Goal: Check status: Check status

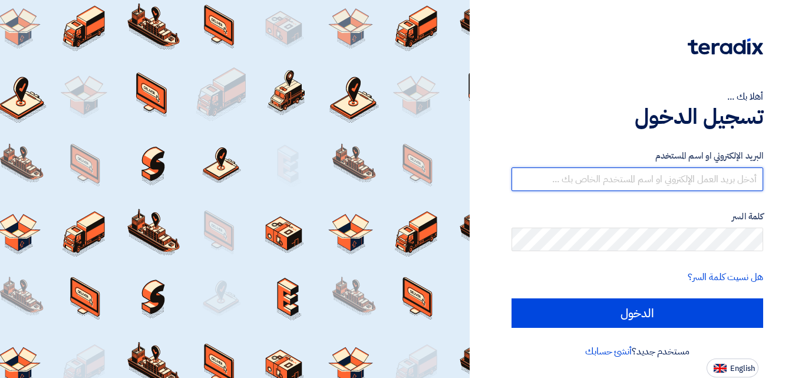
type input "[EMAIL_ADDRESS][DOMAIN_NAME]"
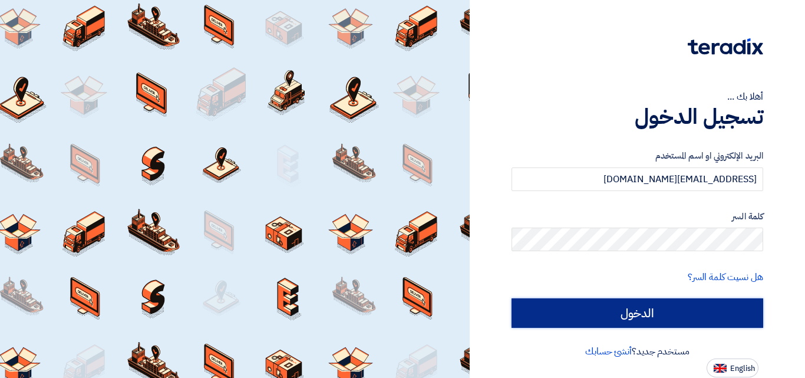
drag, startPoint x: 0, startPoint y: 0, endPoint x: 648, endPoint y: 314, distance: 719.7
click at [648, 314] on input "الدخول" at bounding box center [638, 312] width 252 height 29
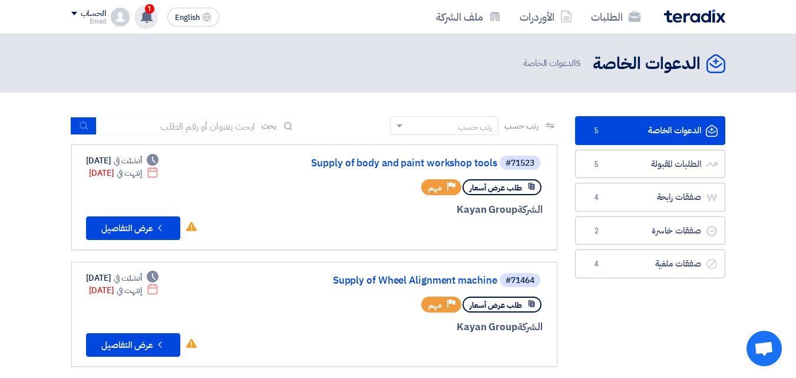
click at [151, 12] on span "1" at bounding box center [149, 8] width 9 height 9
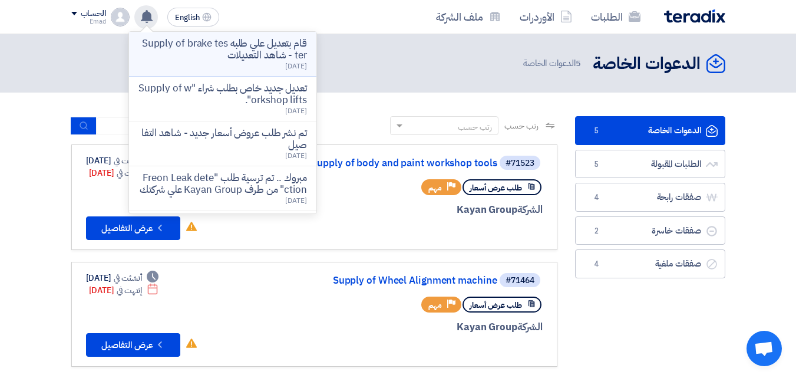
click at [217, 52] on p "قام بتعديل علي طلبه Supply of brake tester - شاهد التعديلات" at bounding box center [223, 50] width 169 height 24
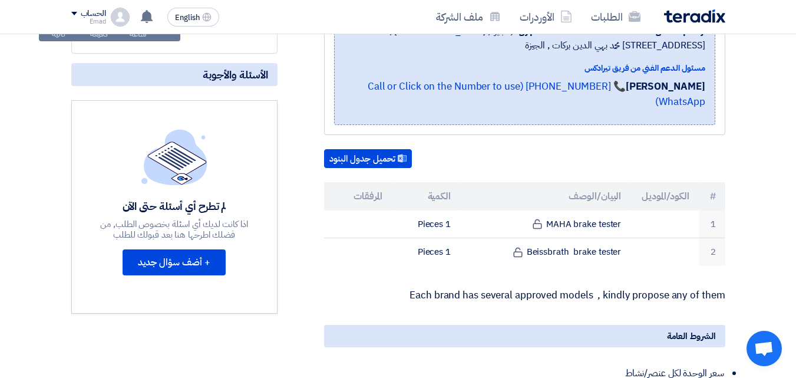
scroll to position [257, 0]
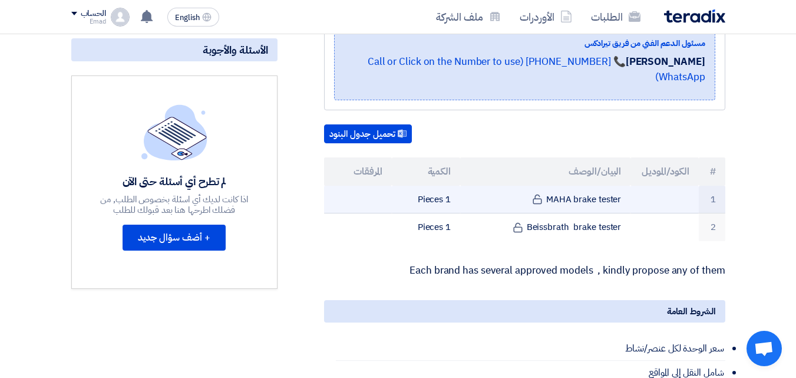
click at [549, 186] on td "MAHA brake tester" at bounding box center [545, 200] width 170 height 28
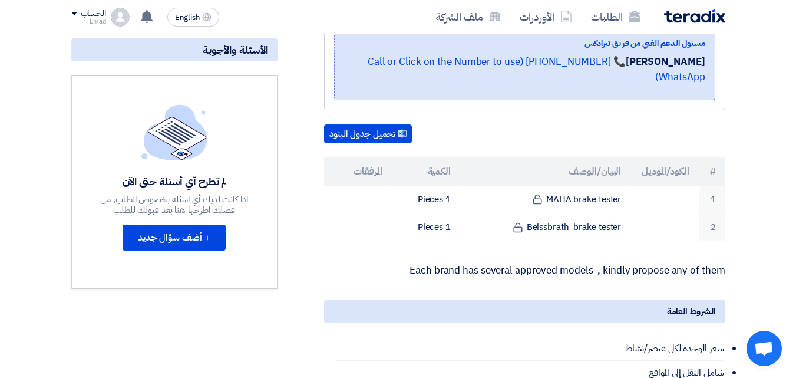
drag, startPoint x: 549, startPoint y: 185, endPoint x: 805, endPoint y: 135, distance: 260.0
click at [550, 186] on td "MAHA brake tester" at bounding box center [545, 200] width 170 height 28
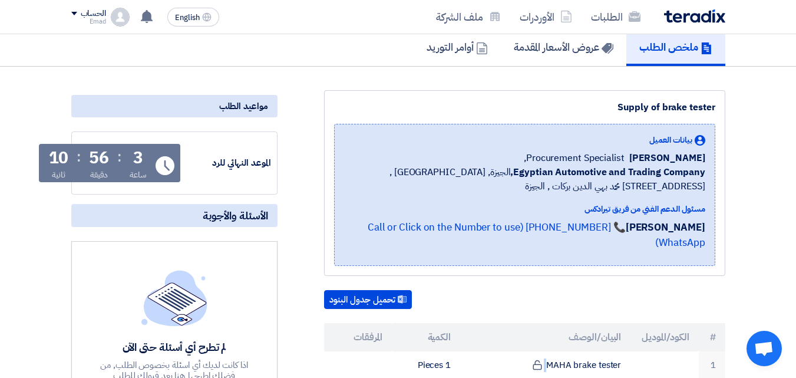
scroll to position [0, 0]
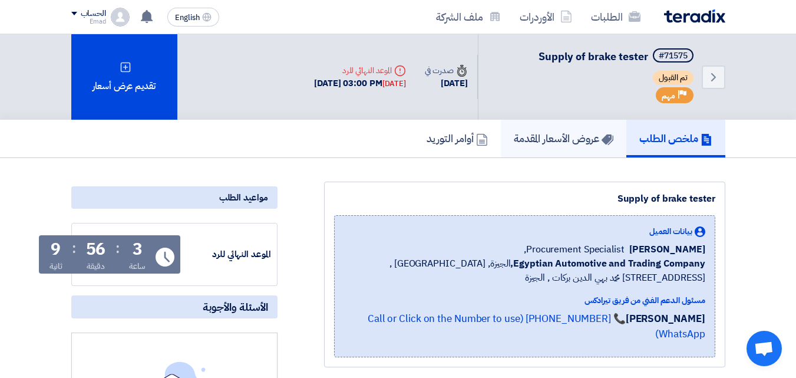
click at [534, 143] on h5 "عروض الأسعار المقدمة" at bounding box center [564, 138] width 100 height 14
